Goal: Complete application form: Complete application form

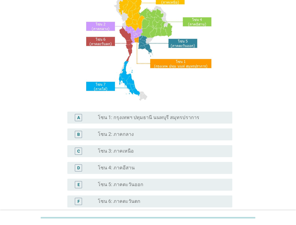
scroll to position [60, 0]
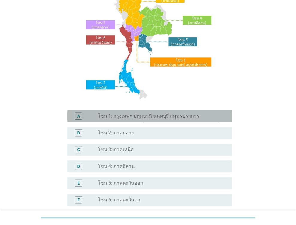
click at [116, 115] on label "โซน 1: กรุงเทพฯ ปทุมธานี นนทบุรี สมุทรปราการ" at bounding box center [148, 116] width 101 height 6
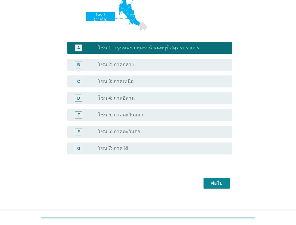
scroll to position [135, 0]
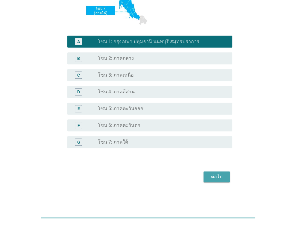
click at [213, 177] on div "ต่อไป" at bounding box center [217, 176] width 17 height 7
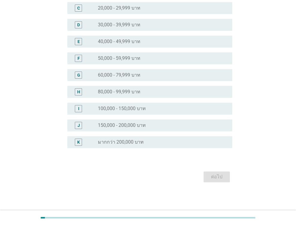
scroll to position [0, 0]
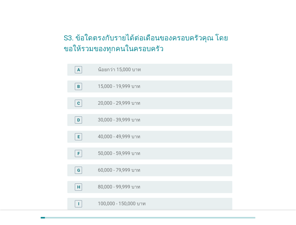
click at [176, 138] on div "radio_button_unchecked 40,000 - 49,999 บาท" at bounding box center [160, 137] width 125 height 6
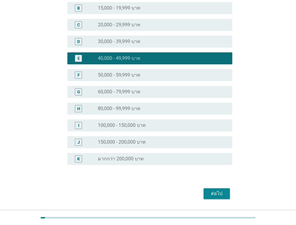
scroll to position [90, 0]
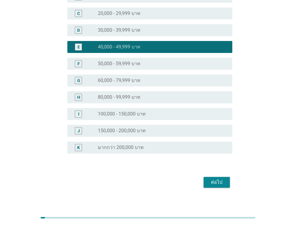
click at [213, 183] on div "ต่อไป" at bounding box center [217, 182] width 17 height 7
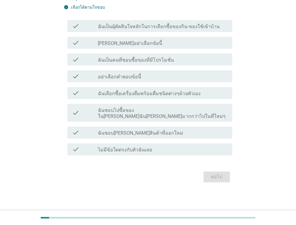
scroll to position [0, 0]
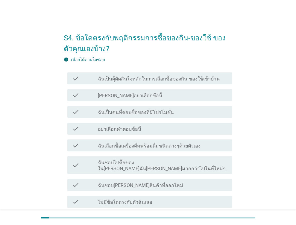
click at [163, 80] on label "ฉันเป็นผุ้ตัดสินใจหลักในการเลือกซื้อของกิน-ของใช้เข้าบ้าน" at bounding box center [159, 79] width 122 height 6
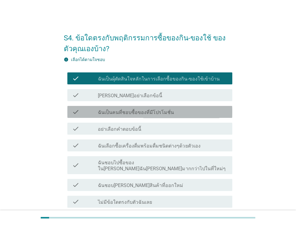
click at [148, 116] on div "check check_box_outline_blank ฉันเป็นคนที่ชอบซื้อของที่มีโปรโมชั่น" at bounding box center [149, 112] width 165 height 12
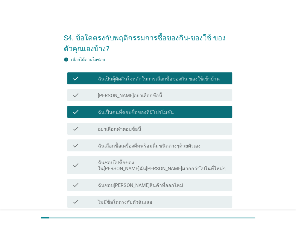
click at [147, 147] on label "ฉันเลือกซื้อเครื่องดื่มพร้อมดื่มชนิดต่างๆด้วยตัวเอง" at bounding box center [149, 146] width 102 height 6
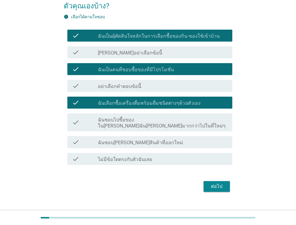
scroll to position [46, 0]
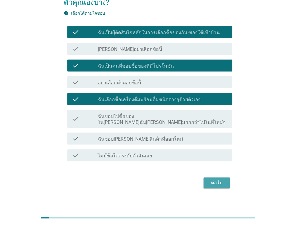
click at [215, 179] on div "ต่อไป" at bounding box center [217, 182] width 17 height 7
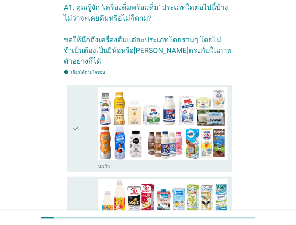
scroll to position [60, 0]
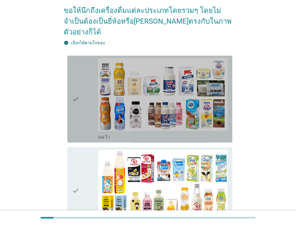
click at [82, 87] on div "check" at bounding box center [85, 99] width 26 height 82
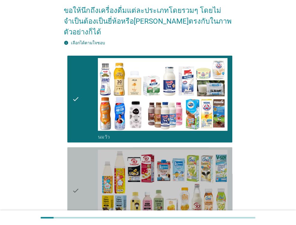
click at [81, 177] on div "check" at bounding box center [85, 191] width 26 height 82
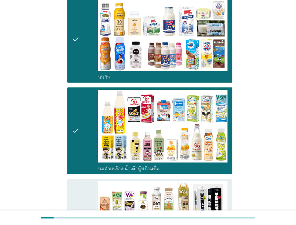
scroll to position [210, 0]
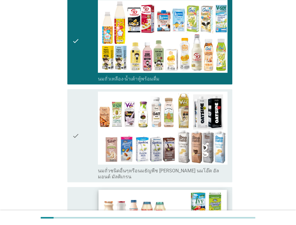
click at [180, 201] on img at bounding box center [163, 226] width 128 height 72
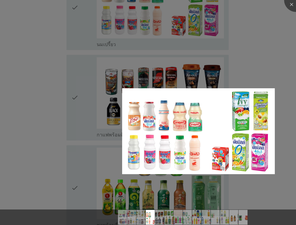
scroll to position [440, 0]
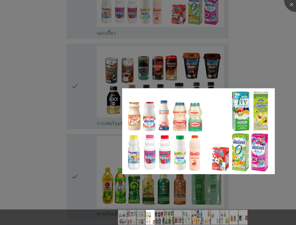
click at [80, 77] on div at bounding box center [148, 112] width 296 height 225
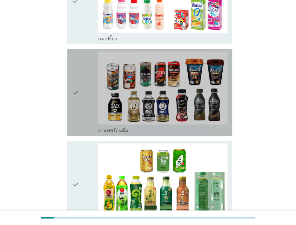
click at [76, 76] on icon "check" at bounding box center [75, 93] width 7 height 82
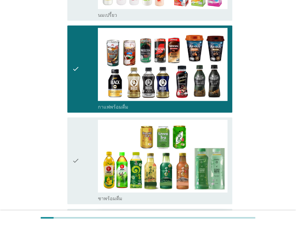
scroll to position [500, 0]
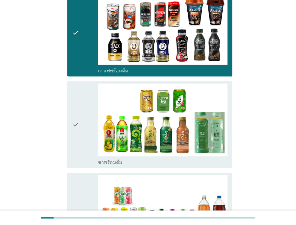
click at [74, 109] on icon "check" at bounding box center [75, 125] width 7 height 82
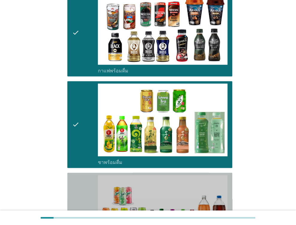
click at [79, 197] on icon "check" at bounding box center [75, 216] width 7 height 82
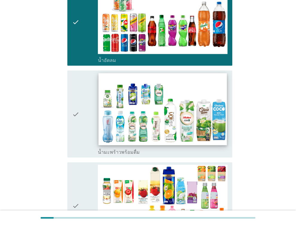
scroll to position [709, 0]
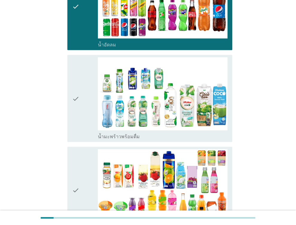
click at [83, 175] on div "check" at bounding box center [85, 190] width 26 height 82
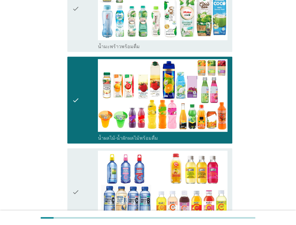
scroll to position [829, 0]
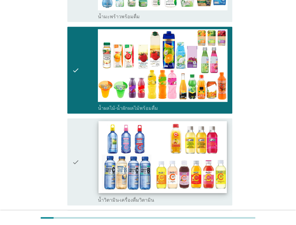
click at [138, 151] on img at bounding box center [163, 158] width 128 height 72
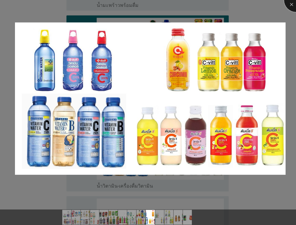
click at [294, 6] on div at bounding box center [296, 0] width 24 height 24
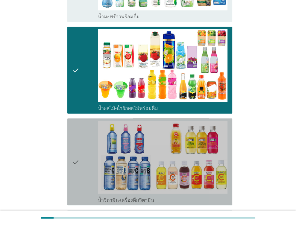
click at [76, 143] on icon "check" at bounding box center [75, 162] width 7 height 82
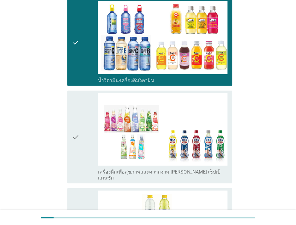
scroll to position [979, 0]
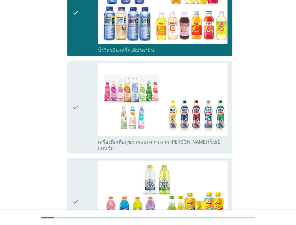
click at [80, 176] on div "check" at bounding box center [85, 202] width 26 height 82
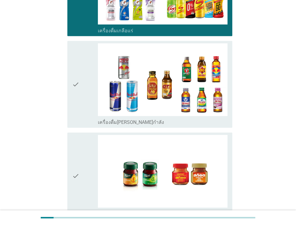
scroll to position [1189, 0]
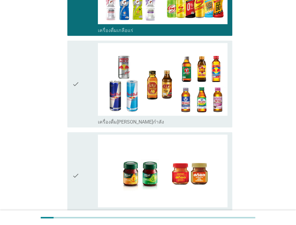
click at [79, 152] on icon "check" at bounding box center [75, 176] width 7 height 82
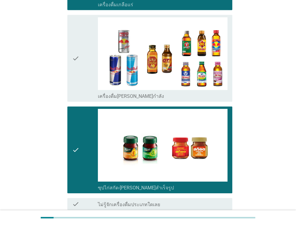
scroll to position [1244, 0]
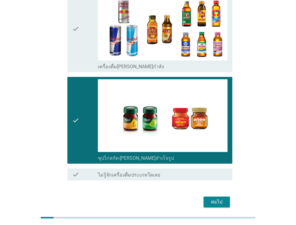
click at [225, 197] on button "ต่อไป" at bounding box center [217, 202] width 26 height 11
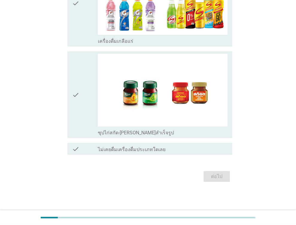
scroll to position [0, 0]
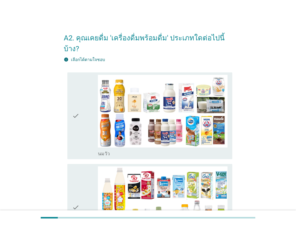
click at [76, 103] on icon "check" at bounding box center [75, 116] width 7 height 82
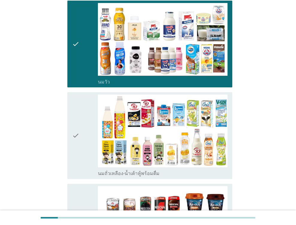
scroll to position [90, 0]
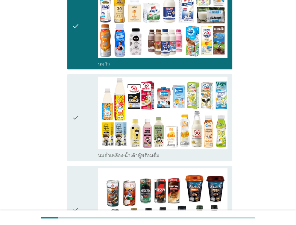
click at [74, 113] on icon "check" at bounding box center [75, 118] width 7 height 82
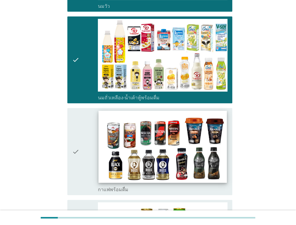
scroll to position [150, 0]
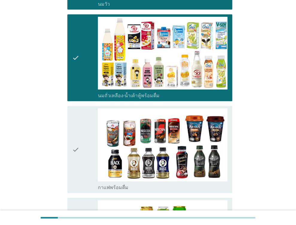
click at [84, 140] on div "check" at bounding box center [85, 149] width 26 height 82
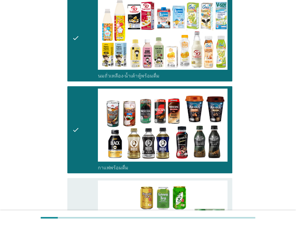
scroll to position [210, 0]
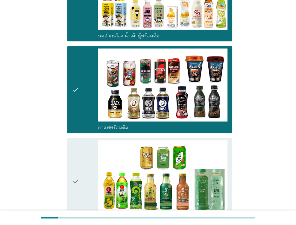
click at [76, 174] on icon "check" at bounding box center [75, 182] width 7 height 82
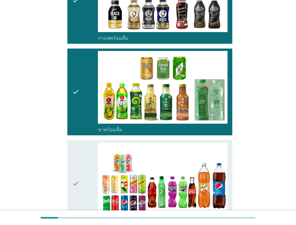
scroll to position [300, 0]
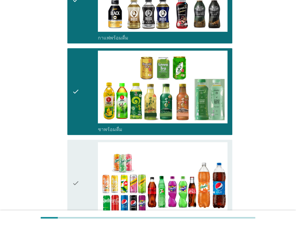
click at [79, 171] on div "check" at bounding box center [85, 183] width 26 height 82
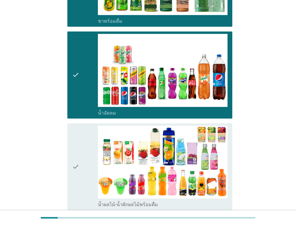
scroll to position [420, 0]
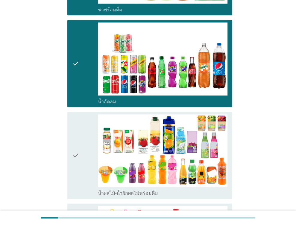
click at [75, 143] on icon "check" at bounding box center [75, 155] width 7 height 82
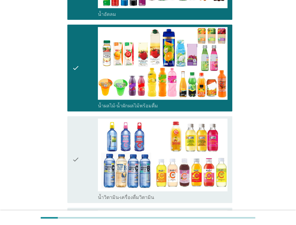
scroll to position [509, 0]
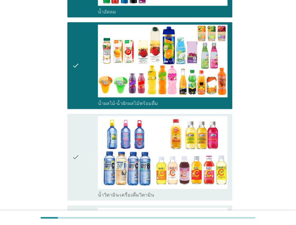
click at [73, 149] on icon "check" at bounding box center [75, 157] width 7 height 82
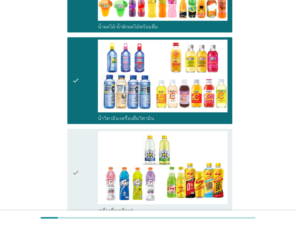
scroll to position [599, 0]
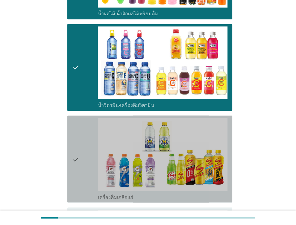
click at [74, 148] on icon "check" at bounding box center [75, 159] width 7 height 82
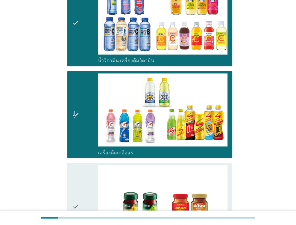
scroll to position [689, 0]
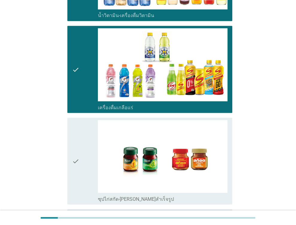
click at [75, 153] on icon "check" at bounding box center [75, 161] width 7 height 82
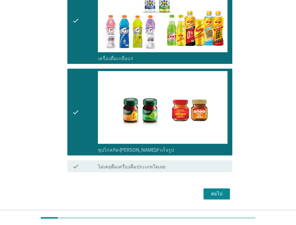
scroll to position [743, 0]
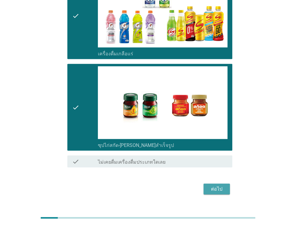
click at [228, 184] on button "ต่อไป" at bounding box center [217, 189] width 26 height 11
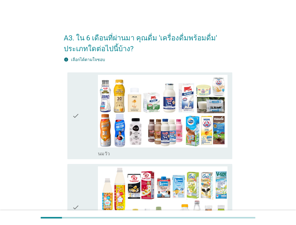
click at [77, 117] on icon "check" at bounding box center [75, 116] width 7 height 82
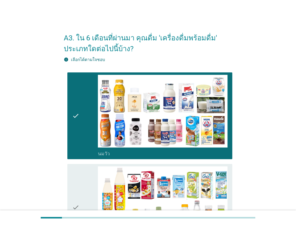
click at [75, 207] on icon "check" at bounding box center [75, 208] width 7 height 82
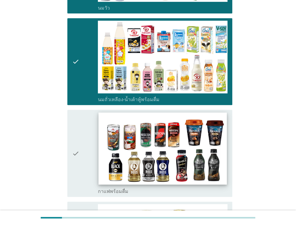
scroll to position [150, 0]
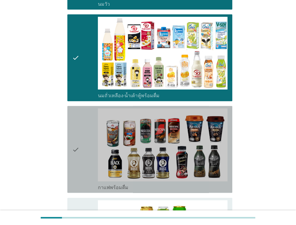
click at [74, 152] on icon "check" at bounding box center [75, 149] width 7 height 82
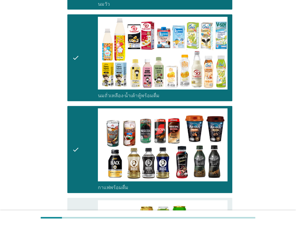
scroll to position [240, 0]
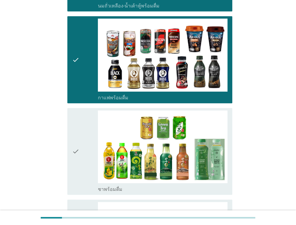
click at [72, 150] on icon "check" at bounding box center [75, 152] width 7 height 82
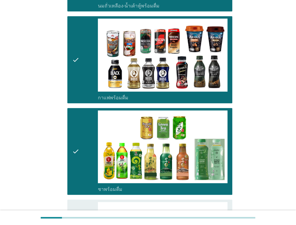
scroll to position [330, 0]
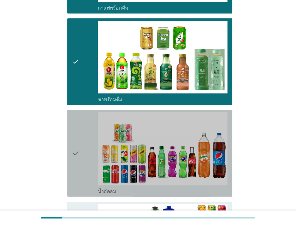
drag, startPoint x: 75, startPoint y: 158, endPoint x: 76, endPoint y: 162, distance: 3.9
click at [76, 159] on icon "check" at bounding box center [75, 153] width 7 height 82
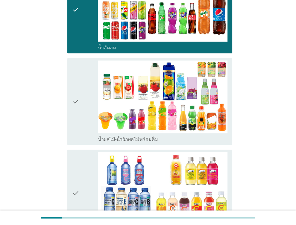
scroll to position [509, 0]
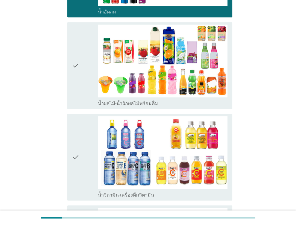
click at [78, 160] on icon "check" at bounding box center [75, 157] width 7 height 82
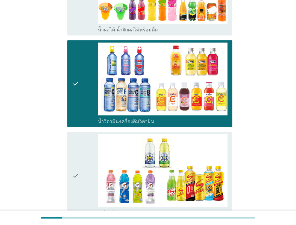
scroll to position [629, 0]
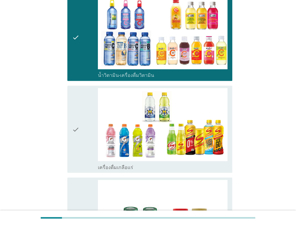
click at [75, 138] on icon "check" at bounding box center [75, 129] width 7 height 82
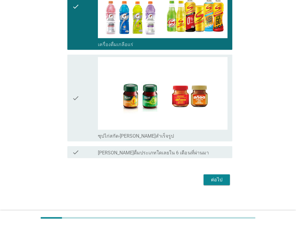
scroll to position [754, 0]
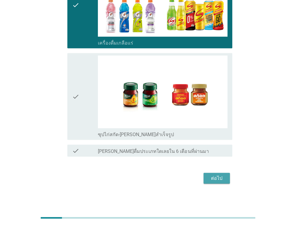
click at [215, 177] on div "ต่อไป" at bounding box center [217, 178] width 17 height 7
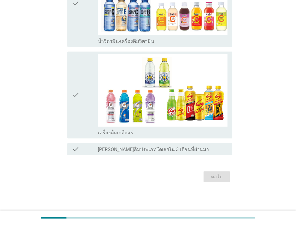
scroll to position [0, 0]
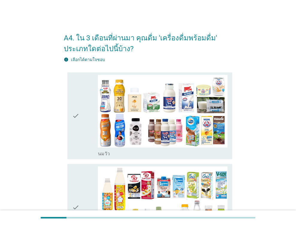
click at [81, 118] on div "check" at bounding box center [85, 116] width 26 height 82
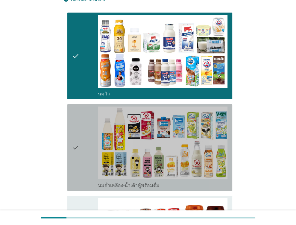
click at [81, 157] on div "check" at bounding box center [85, 148] width 26 height 82
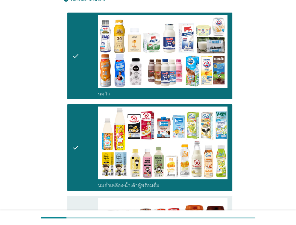
scroll to position [120, 0]
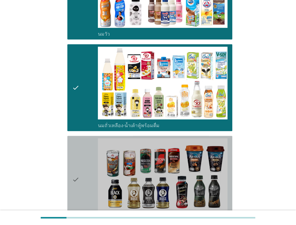
click at [78, 178] on icon "check" at bounding box center [75, 179] width 7 height 82
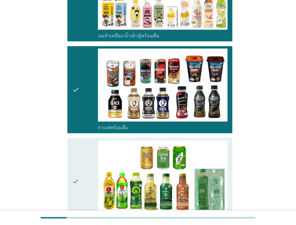
scroll to position [270, 0]
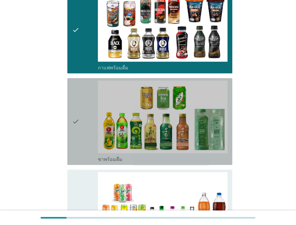
click at [85, 134] on div "check" at bounding box center [85, 122] width 26 height 82
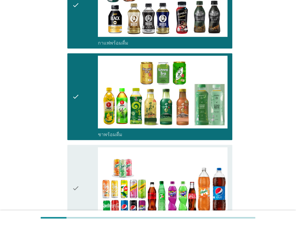
scroll to position [360, 0]
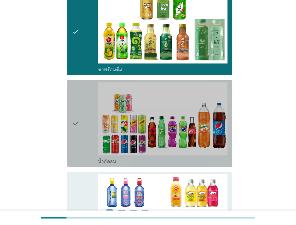
click at [84, 135] on div "check" at bounding box center [85, 123] width 26 height 82
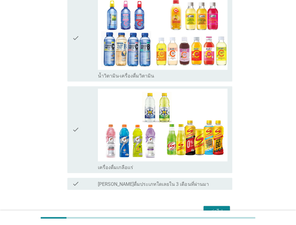
scroll to position [539, 0]
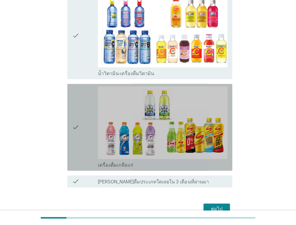
click at [81, 147] on div "check" at bounding box center [85, 127] width 26 height 82
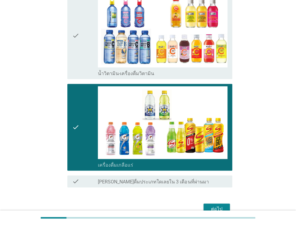
click at [221, 206] on div "ต่อไป" at bounding box center [217, 209] width 17 height 7
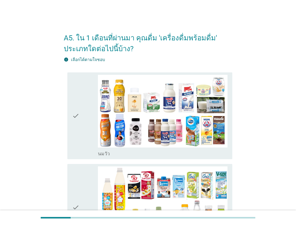
click at [73, 116] on icon "check" at bounding box center [75, 116] width 7 height 82
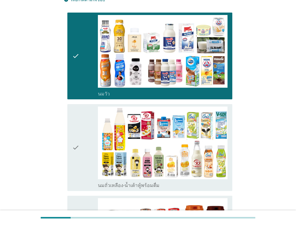
click at [77, 146] on icon "check" at bounding box center [75, 148] width 7 height 82
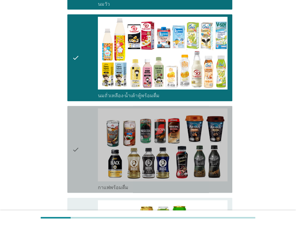
click at [80, 152] on div "check" at bounding box center [85, 149] width 26 height 82
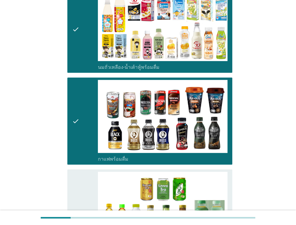
scroll to position [210, 0]
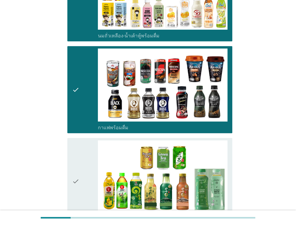
click at [77, 180] on icon "check" at bounding box center [75, 182] width 7 height 82
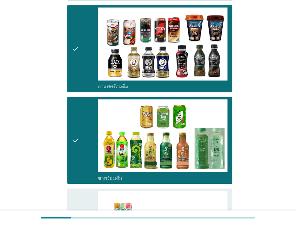
scroll to position [330, 0]
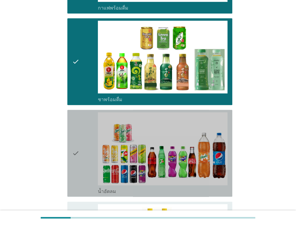
click at [71, 161] on div "check check_box_outline_blank น้ำอัดลม" at bounding box center [149, 153] width 165 height 87
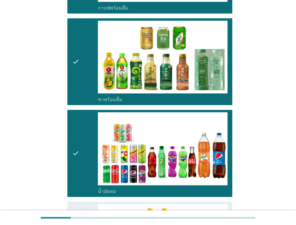
scroll to position [420, 0]
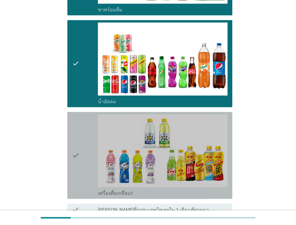
click at [75, 160] on icon "check" at bounding box center [75, 155] width 7 height 82
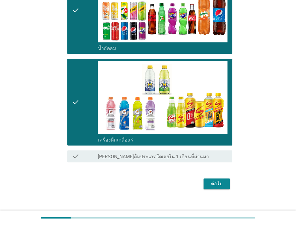
scroll to position [479, 0]
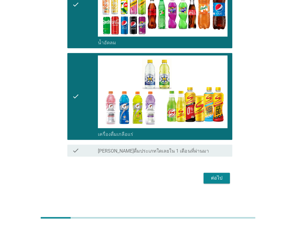
click at [221, 176] on div "ต่อไป" at bounding box center [217, 178] width 17 height 7
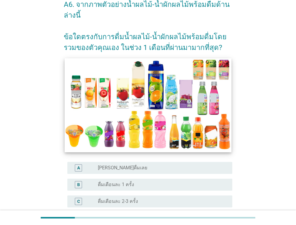
scroll to position [90, 0]
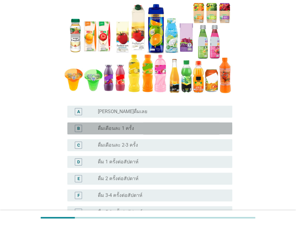
click at [114, 131] on label "ดื่มเดือนละ 1 ครั้ง" at bounding box center [116, 129] width 36 height 6
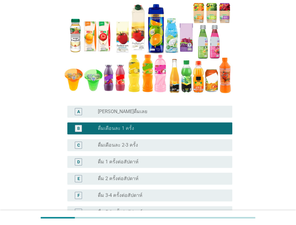
click at [116, 145] on label "ดื่มเดือนละ 2-3 ครั้ง" at bounding box center [118, 145] width 40 height 6
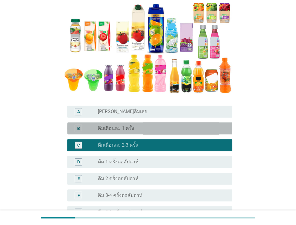
click at [121, 129] on label "ดื่มเดือนละ 1 ครั้ง" at bounding box center [116, 129] width 36 height 6
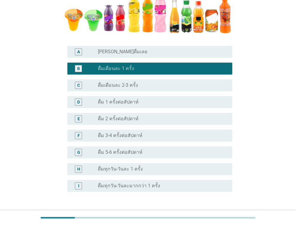
scroll to position [194, 0]
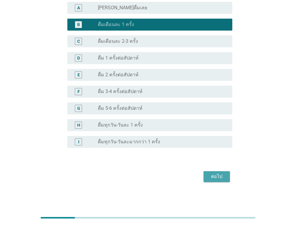
click at [215, 177] on div "ต่อไป" at bounding box center [217, 176] width 17 height 7
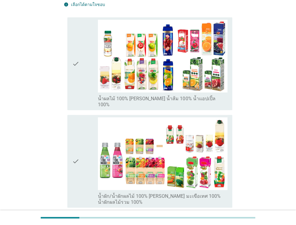
scroll to position [90, 0]
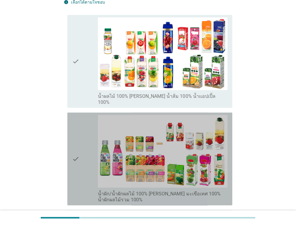
click at [79, 142] on icon "check" at bounding box center [75, 159] width 7 height 88
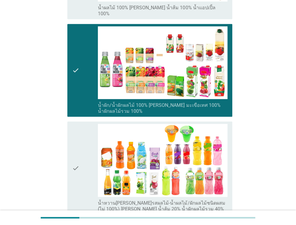
scroll to position [180, 0]
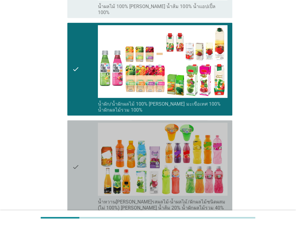
click at [73, 153] on icon "check" at bounding box center [75, 167] width 7 height 88
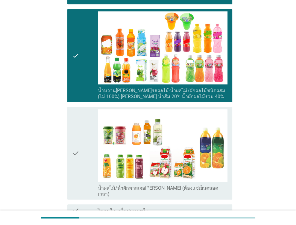
scroll to position [346, 0]
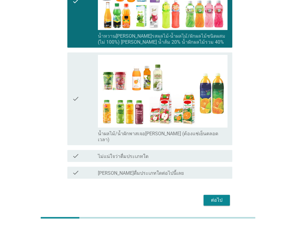
click at [226, 195] on button "ต่อไป" at bounding box center [217, 200] width 26 height 11
